Goal: Task Accomplishment & Management: Manage account settings

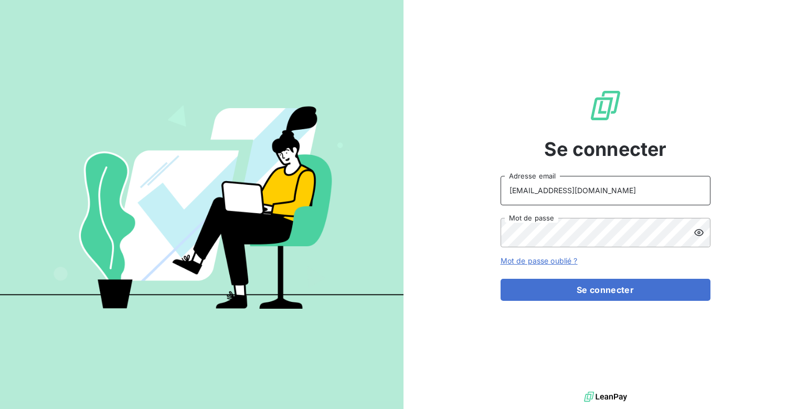
click at [538, 194] on input "[EMAIL_ADDRESS][DOMAIN_NAME]" at bounding box center [606, 190] width 210 height 29
click at [542, 193] on input "[EMAIL_ADDRESS][DOMAIN_NAME]" at bounding box center [606, 190] width 210 height 29
type input "[EMAIL_ADDRESS][DOMAIN_NAME]"
click at [501, 279] on button "Se connecter" at bounding box center [606, 290] width 210 height 22
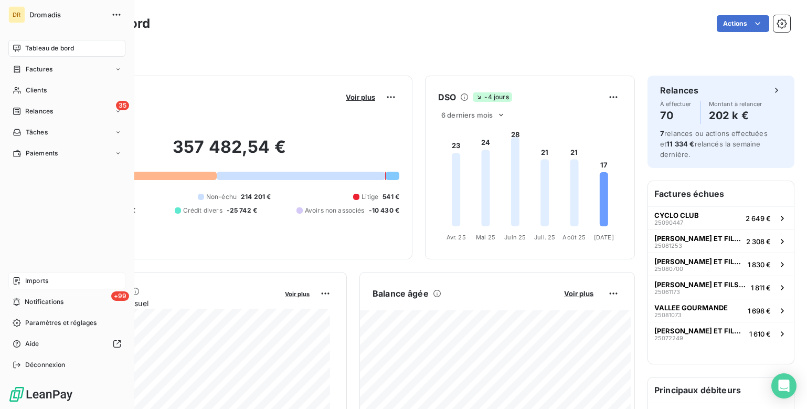
click at [41, 279] on span "Imports" at bounding box center [36, 280] width 23 height 9
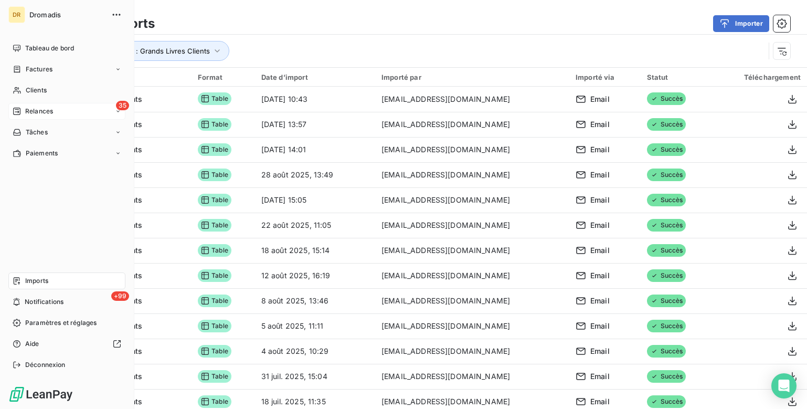
click at [41, 110] on span "Relances" at bounding box center [39, 111] width 28 height 9
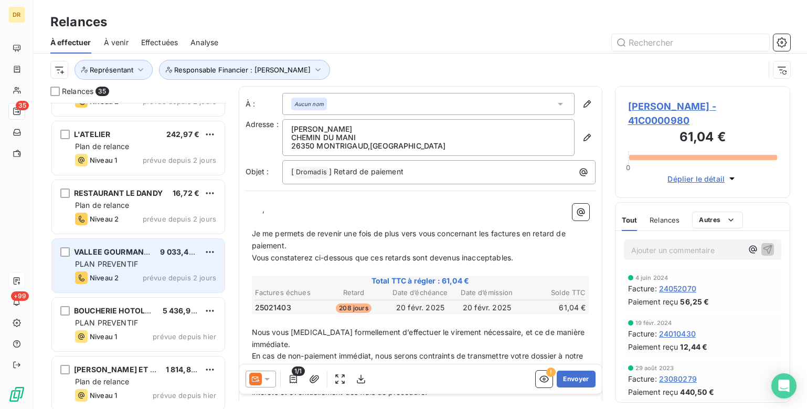
scroll to position [683, 0]
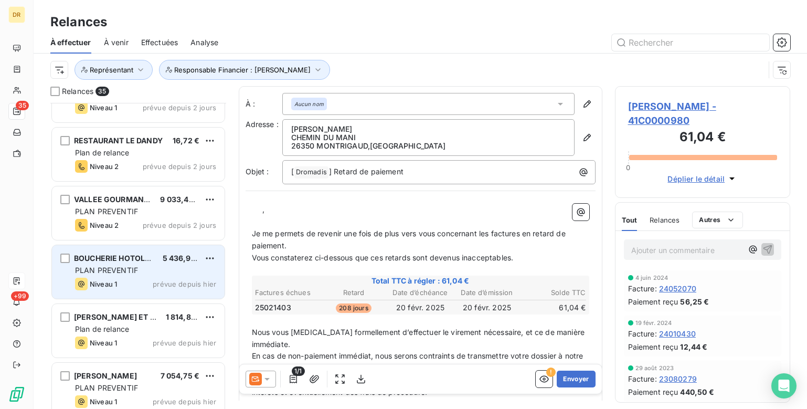
click at [106, 269] on span "PLAN PREVENTIF" at bounding box center [106, 270] width 63 height 9
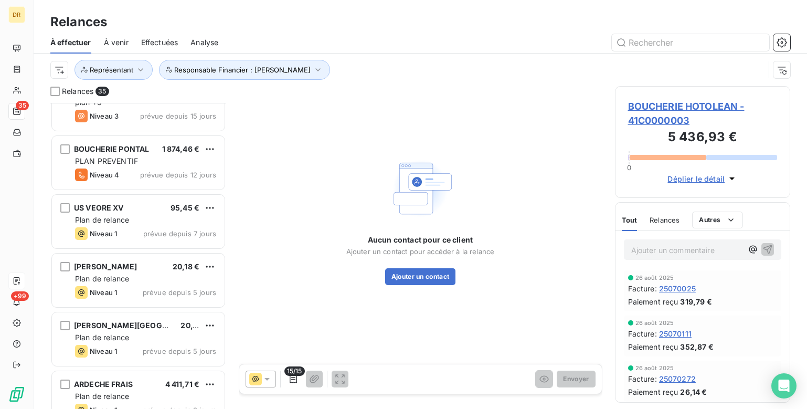
scroll to position [211, 0]
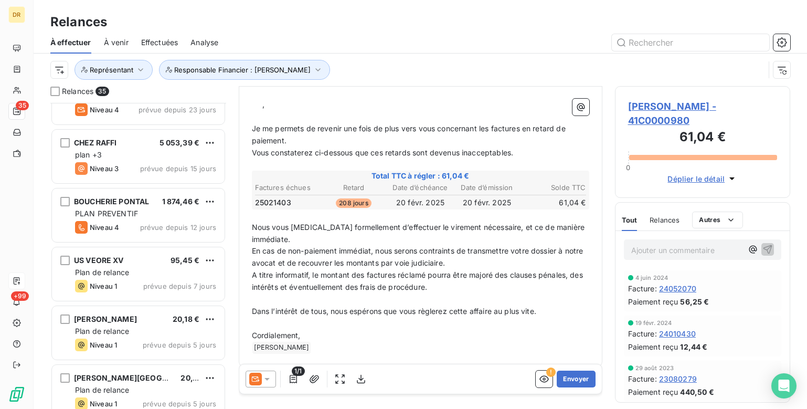
scroll to position [113, 0]
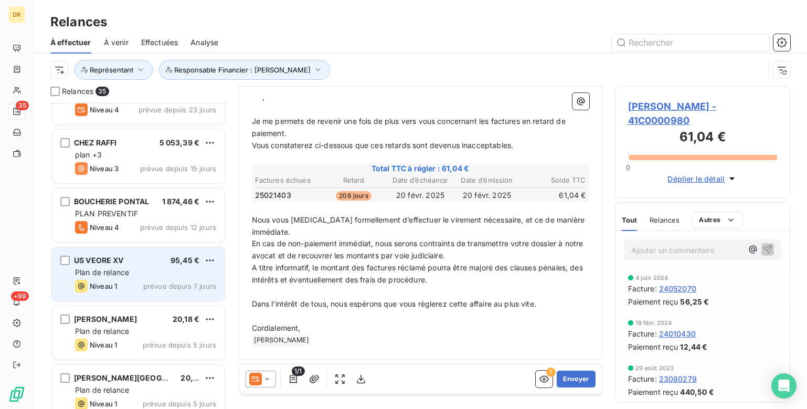
click at [92, 272] on span "Plan de relance" at bounding box center [102, 272] width 54 height 9
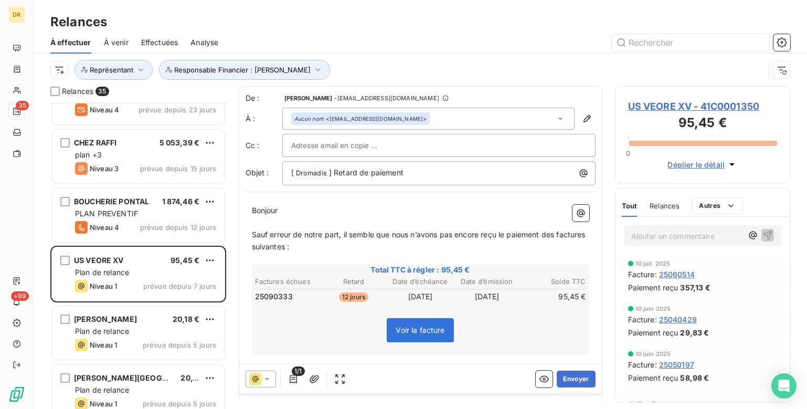
click at [500, 34] on div at bounding box center [511, 42] width 560 height 17
